Goal: Information Seeking & Learning: Check status

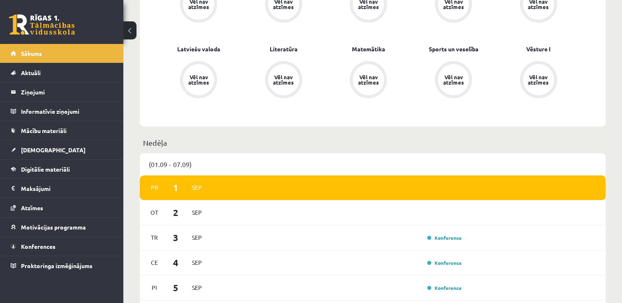
scroll to position [329, 0]
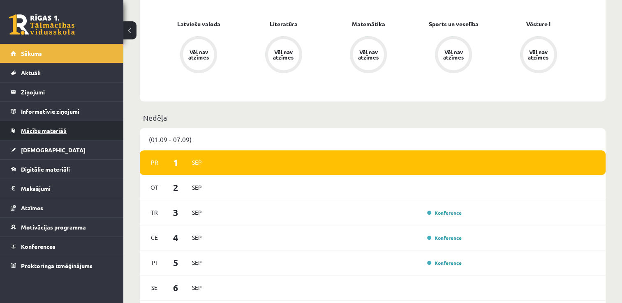
click at [63, 132] on span "Mācību materiāli" at bounding box center [44, 130] width 46 height 7
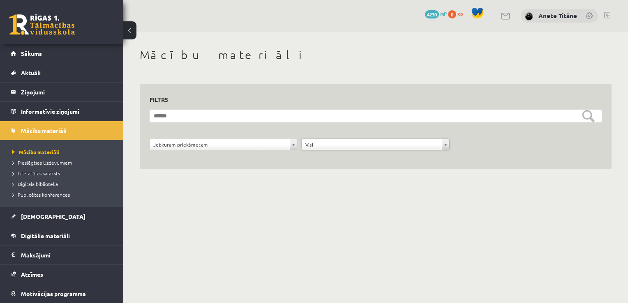
drag, startPoint x: 254, startPoint y: 170, endPoint x: 250, endPoint y: 170, distance: 4.5
click at [32, 215] on span "[DEMOGRAPHIC_DATA]" at bounding box center [53, 216] width 65 height 7
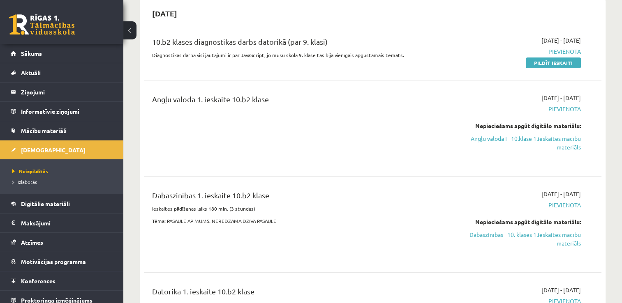
scroll to position [82, 0]
click at [32, 179] on span "Izlabotās" at bounding box center [24, 182] width 25 height 7
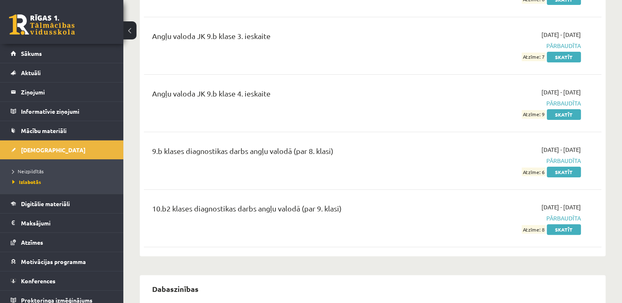
scroll to position [206, 0]
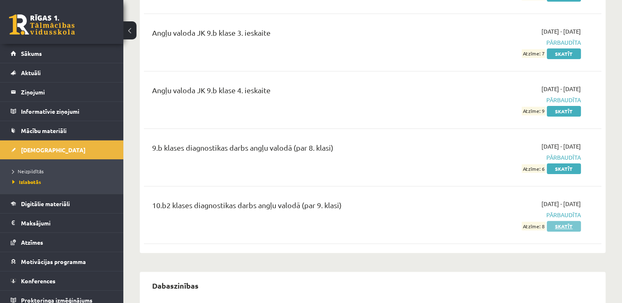
click at [562, 228] on link "Skatīt" at bounding box center [564, 226] width 34 height 11
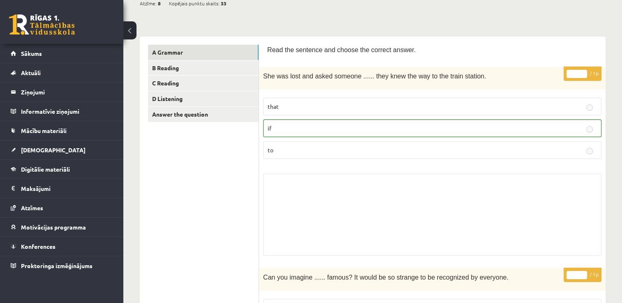
scroll to position [54, 0]
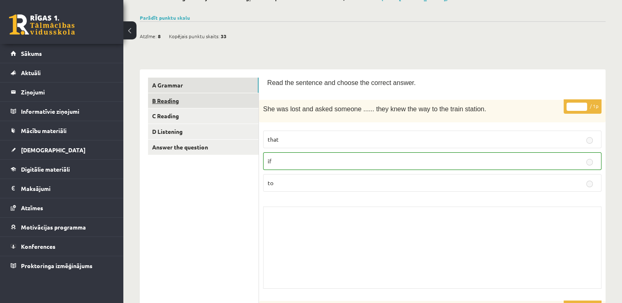
click at [202, 96] on link "B Reading" at bounding box center [203, 100] width 111 height 15
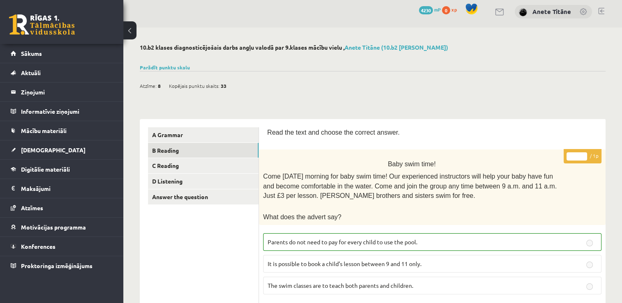
scroll to position [0, 0]
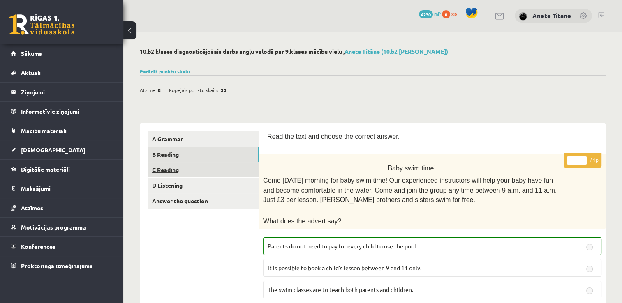
click at [228, 171] on link "C Reading" at bounding box center [203, 169] width 111 height 15
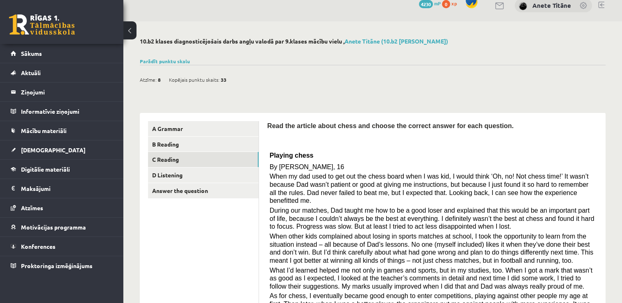
scroll to position [10, 0]
click at [243, 173] on link "D Listening" at bounding box center [203, 175] width 111 height 15
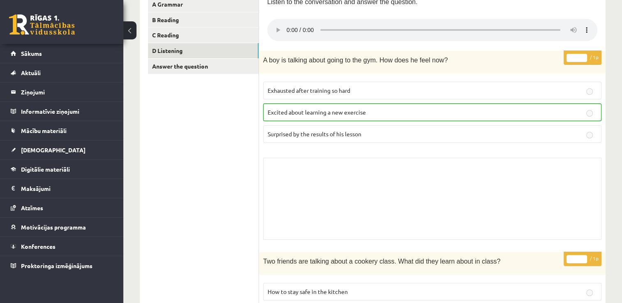
scroll to position [76, 0]
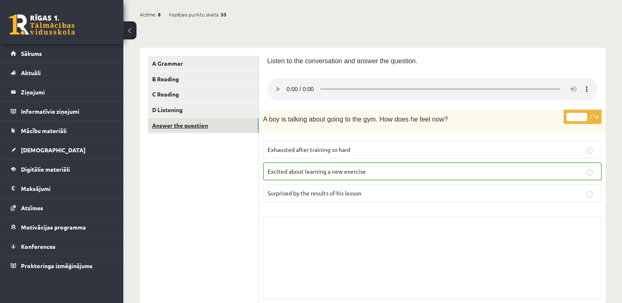
click at [243, 132] on link "Answer the question" at bounding box center [203, 125] width 111 height 15
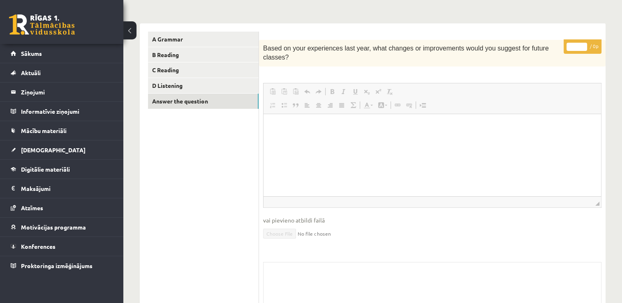
scroll to position [77, 0]
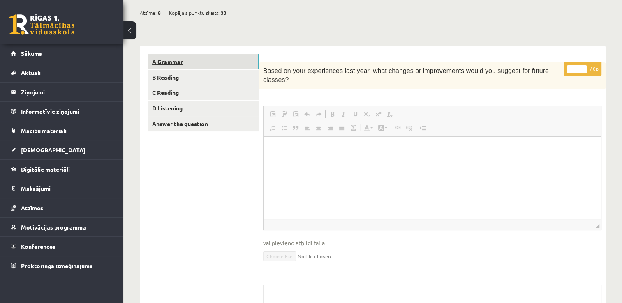
click at [198, 60] on link "A Grammar" at bounding box center [203, 61] width 111 height 15
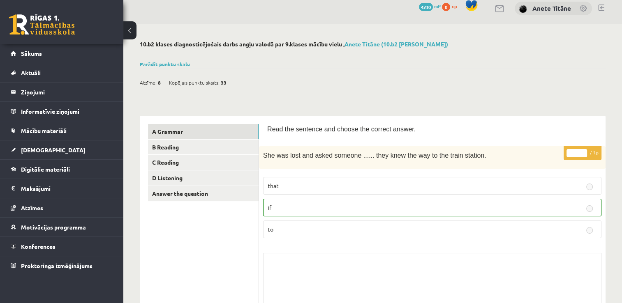
scroll to position [0, 0]
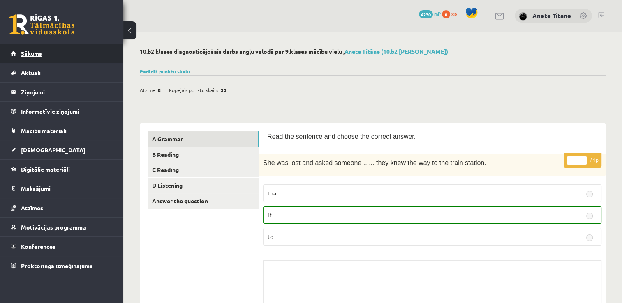
click at [85, 51] on link "Sākums" at bounding box center [62, 53] width 102 height 19
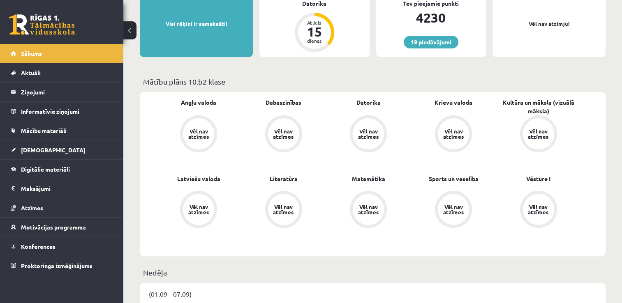
scroll to position [206, 0]
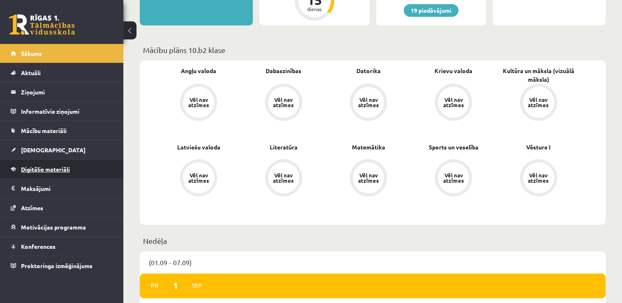
click at [67, 170] on span "Digitālie materiāli" at bounding box center [45, 169] width 49 height 7
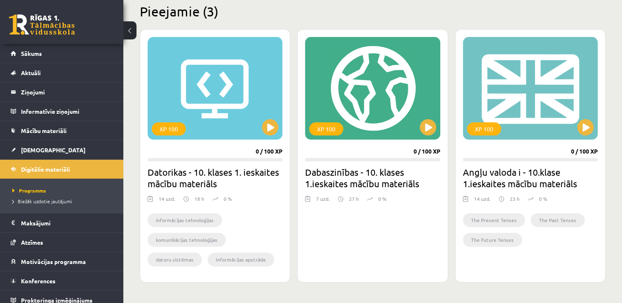
scroll to position [165, 0]
